Goal: Task Accomplishment & Management: Use online tool/utility

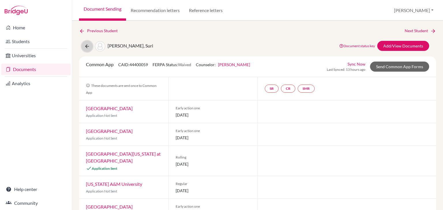
click at [89, 44] on icon at bounding box center [87, 47] width 6 height 6
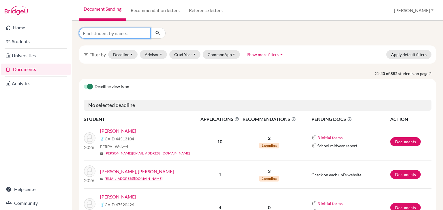
click at [117, 29] on input "Find student by name..." at bounding box center [114, 33] width 71 height 11
type input "abufele"
click button "submit" at bounding box center [157, 33] width 15 height 11
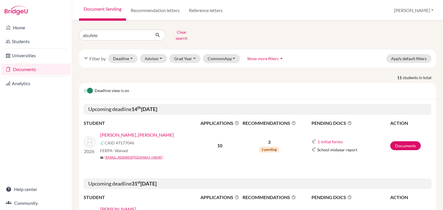
click at [136, 132] on link "[PERSON_NAME], [PERSON_NAME]" at bounding box center [137, 135] width 74 height 7
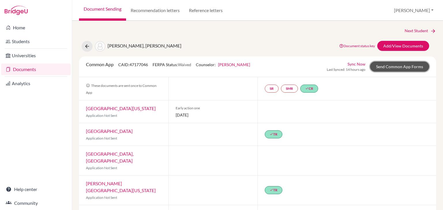
click at [410, 67] on link "Send Common App Forms" at bounding box center [399, 67] width 59 height 10
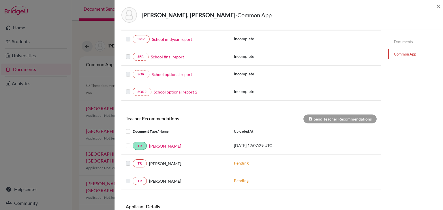
scroll to position [144, 0]
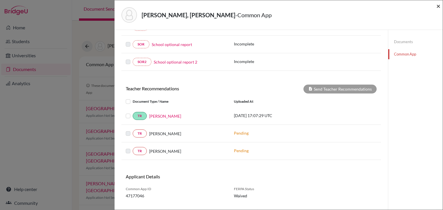
click at [438, 6] on span "×" at bounding box center [438, 6] width 4 height 8
